Goal: Information Seeking & Learning: Learn about a topic

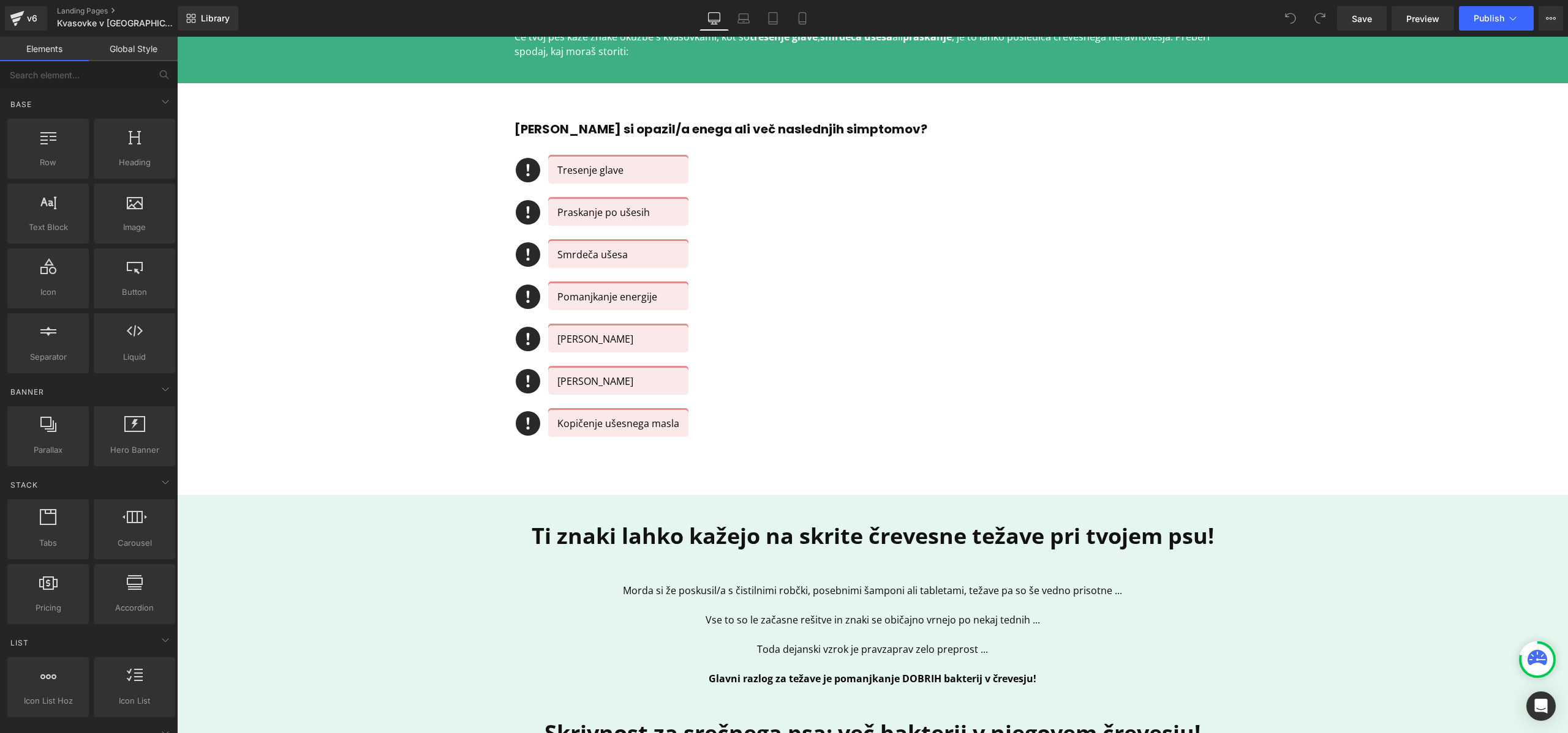
scroll to position [529, 0]
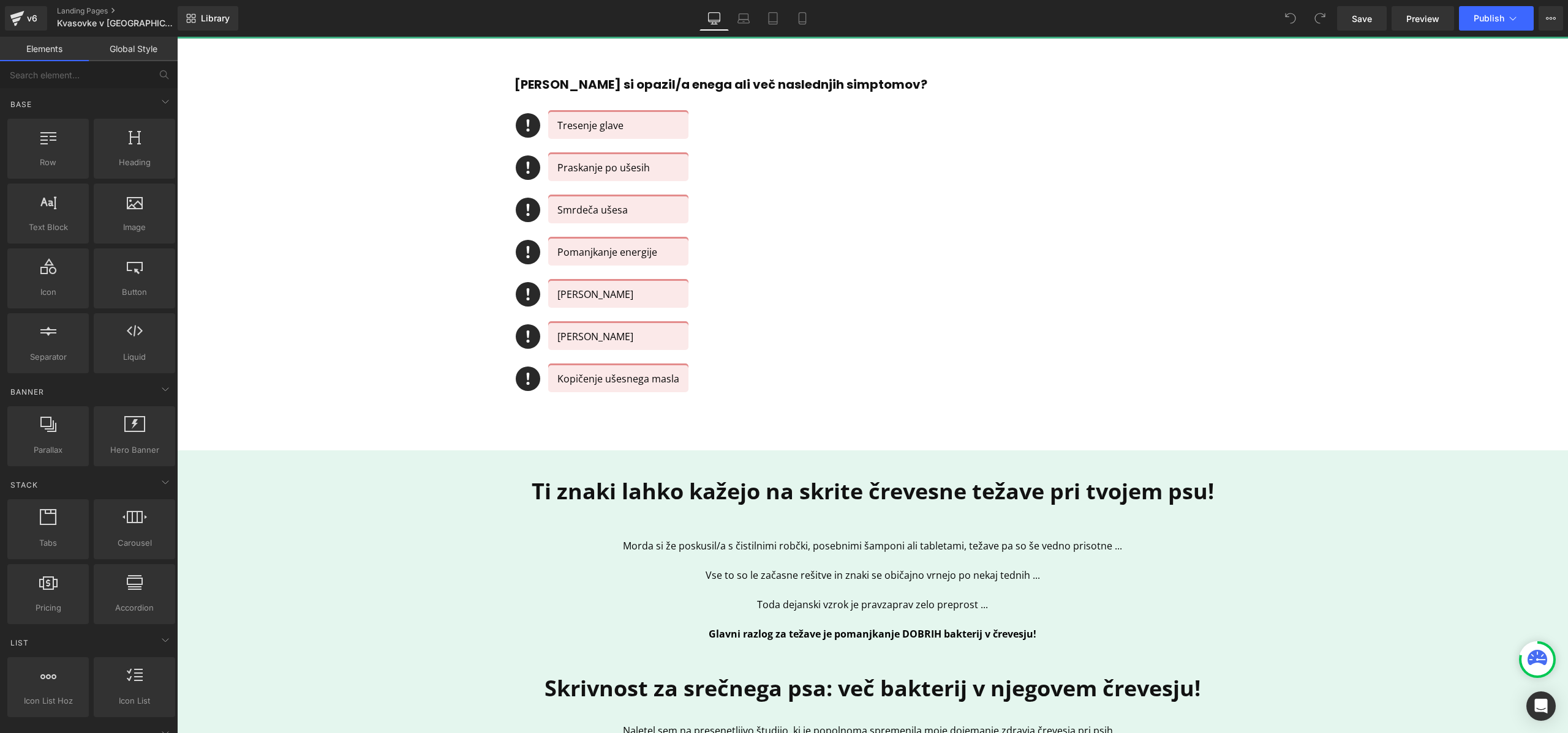
click at [623, 544] on p "Morda si že poskusil/a s čistilnimi robčki, posebnimi šamponi ali tabletami, te…" at bounding box center [873, 546] width 717 height 15
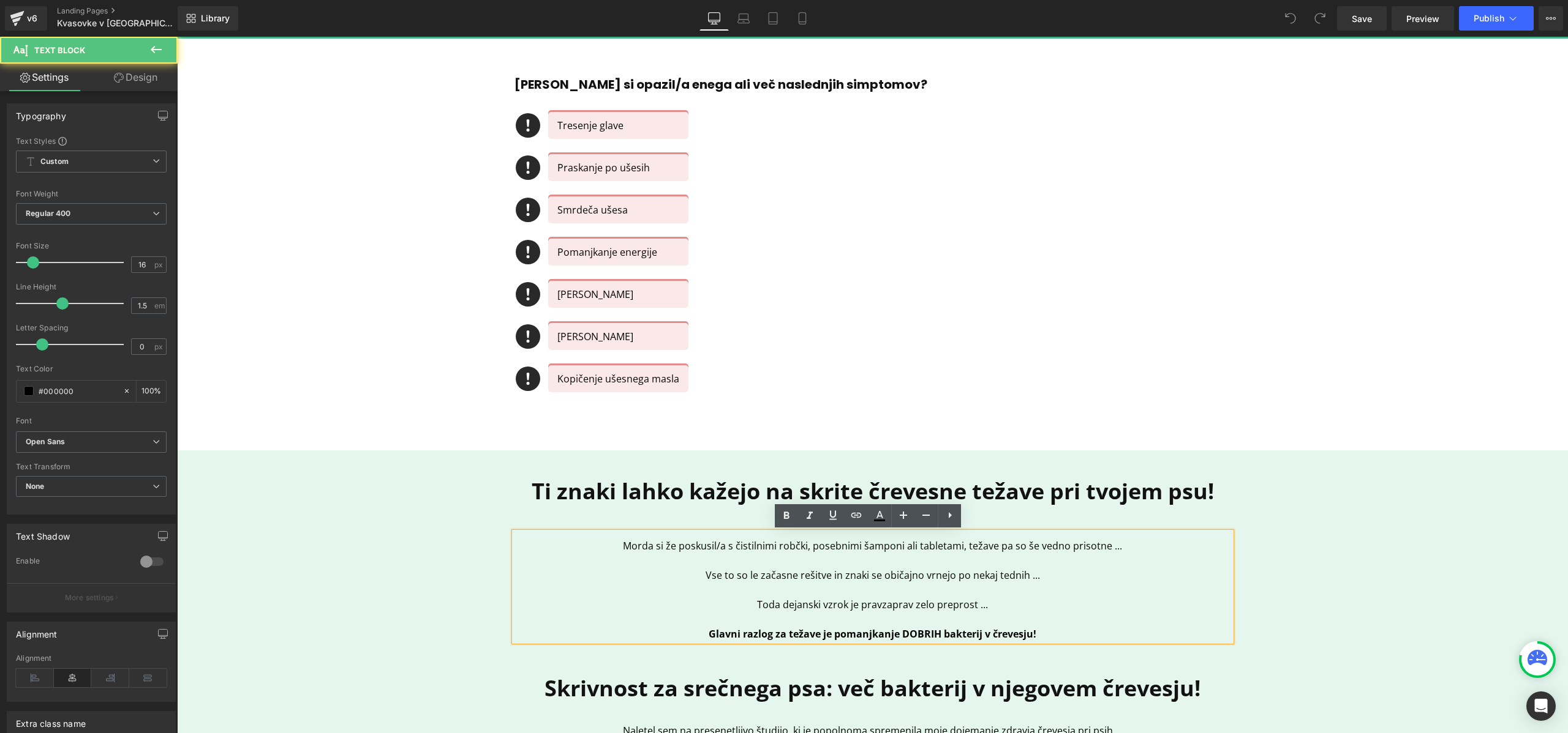
click at [626, 544] on p "Morda si že poskusil/a s čistilnimi robčki, posebnimi šamponi ali tabletami, te…" at bounding box center [873, 546] width 717 height 15
drag, startPoint x: 616, startPoint y: 545, endPoint x: 1141, endPoint y: 549, distance: 525.0
click at [1141, 549] on p "Morda si že poskusil/a s čistilnimi robčki, posebnimi šamponi ali tabletami, te…" at bounding box center [873, 546] width 717 height 15
copy p "Morda si že poskusil/a s čistilnimi robčki, posebnimi šamponi ali tabletami, te…"
click at [685, 557] on p at bounding box center [873, 561] width 717 height 15
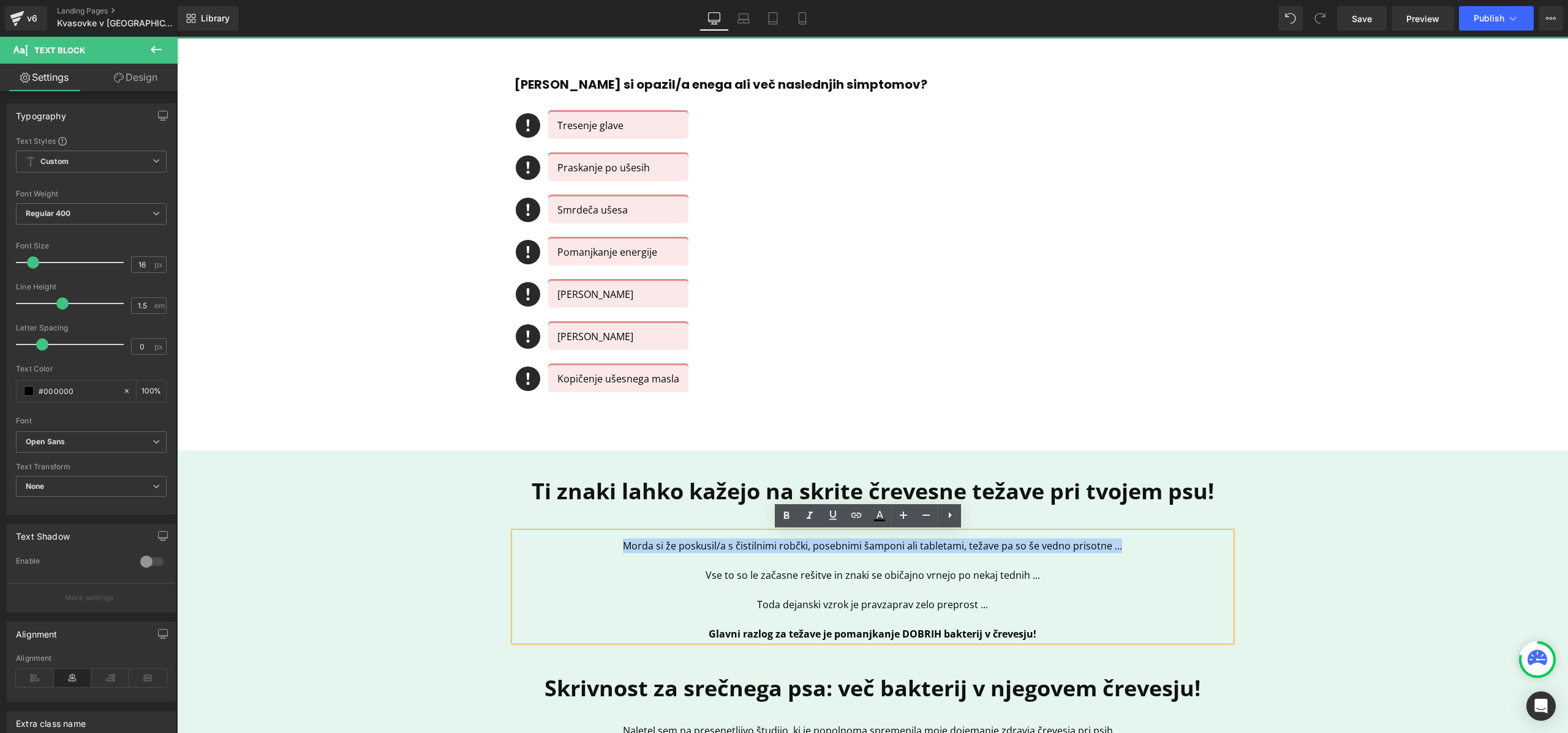
drag, startPoint x: 621, startPoint y: 547, endPoint x: 1127, endPoint y: 546, distance: 506.0
click at [1127, 546] on p "Morda si že poskusil/a s čistilnimi robčki, posebnimi šamponi ali tabletami, te…" at bounding box center [873, 546] width 717 height 15
copy p "Morda si že poskusil/a s čistilnimi robčki, posebnimi šamponi ali tabletami, te…"
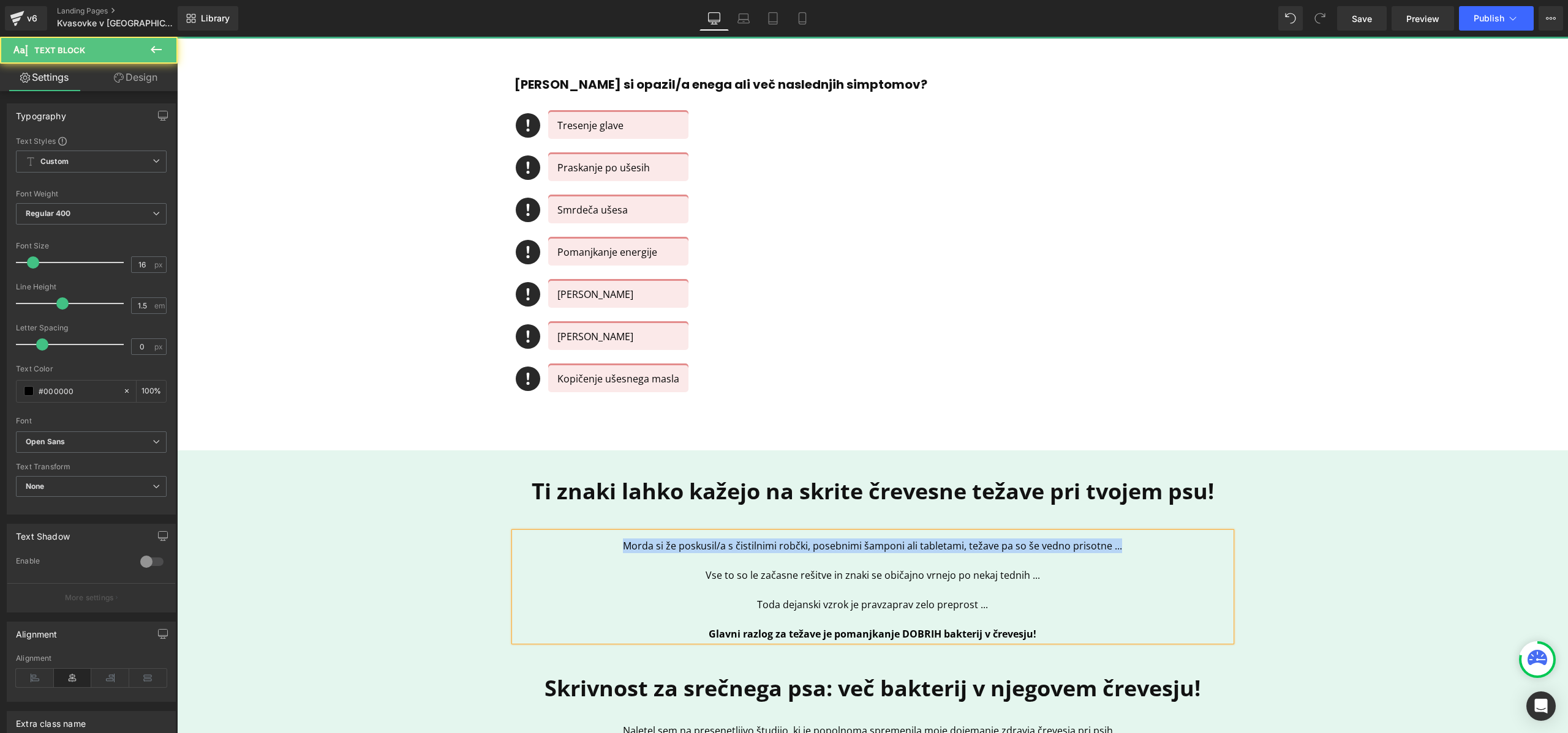
click at [689, 533] on div "Morda si že poskusil/a s čistilnimi robčki, posebnimi šamponi ali tabletami, te…" at bounding box center [873, 587] width 717 height 109
